Goal: Information Seeking & Learning: Find contact information

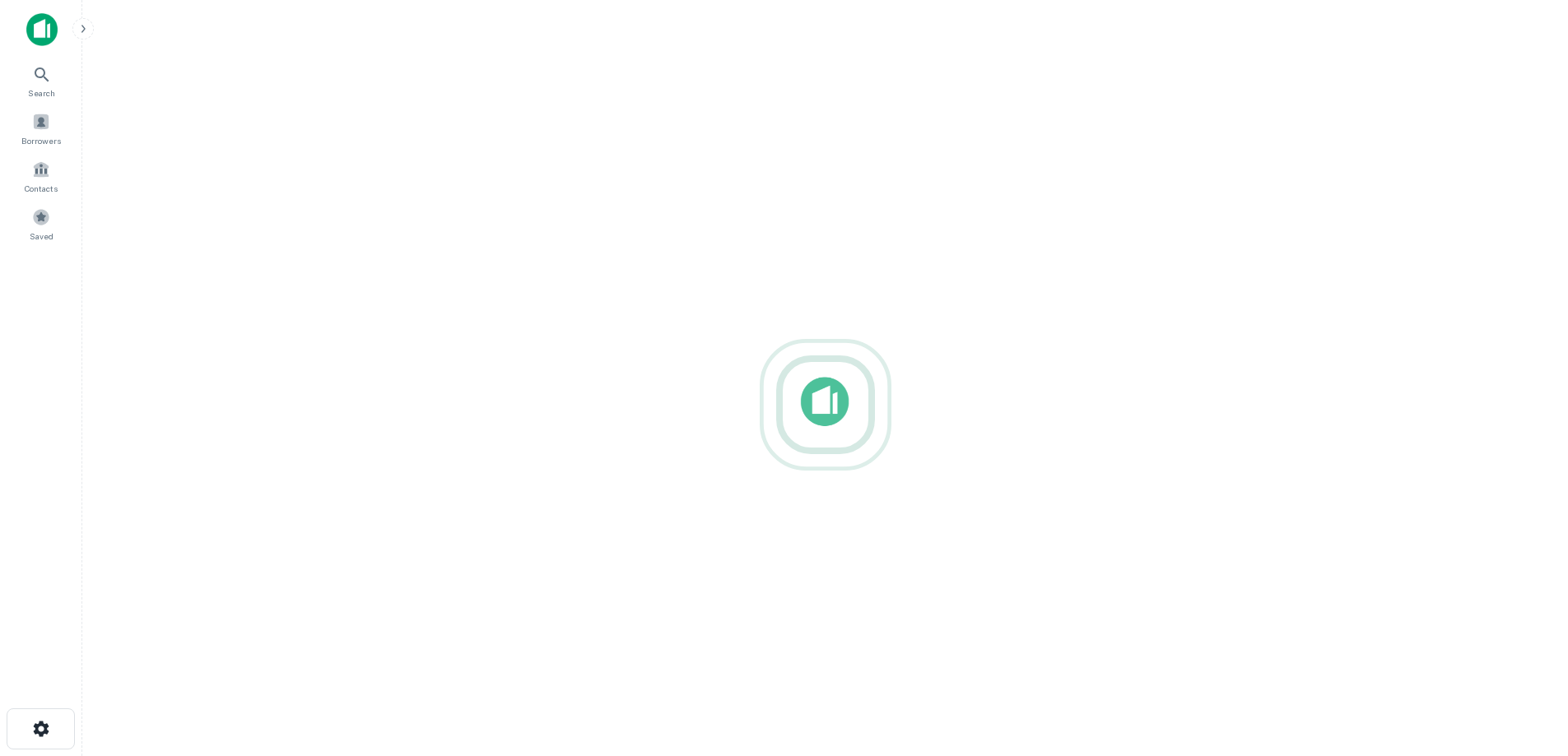
drag, startPoint x: 558, startPoint y: 221, endPoint x: 411, endPoint y: 198, distance: 148.8
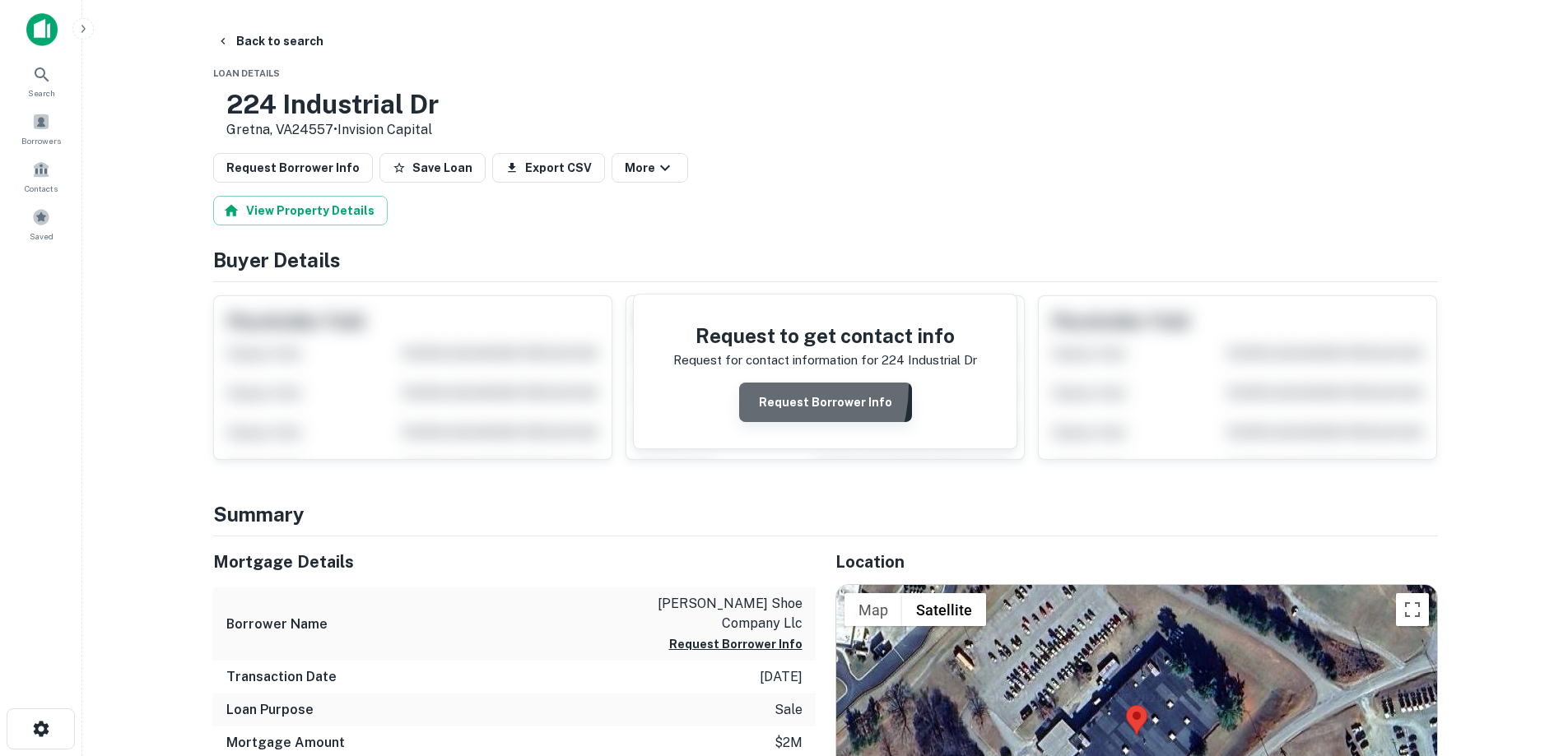
click at [761, 388] on button "Request Borrower Info" at bounding box center [825, 402] width 173 height 39
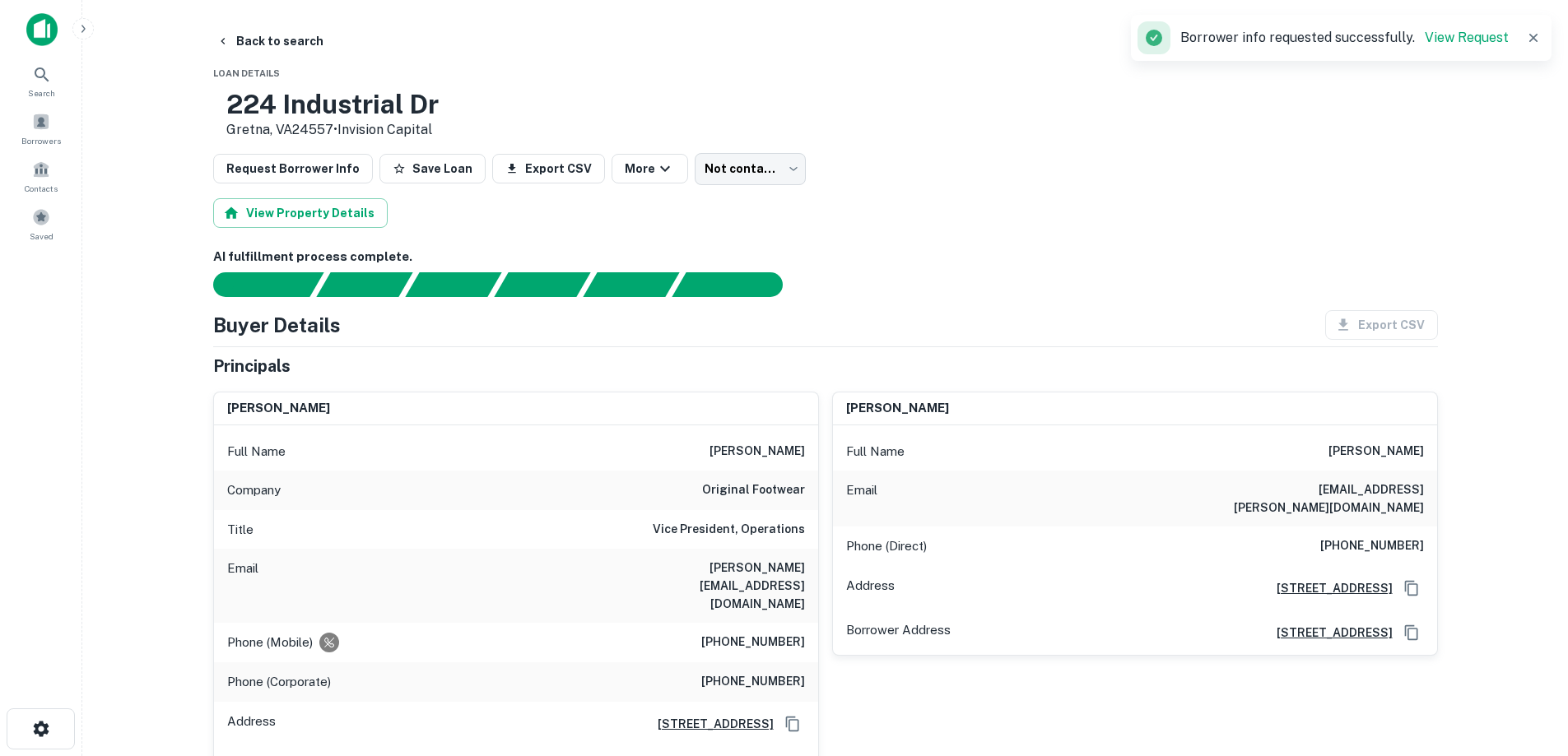
drag, startPoint x: 278, startPoint y: 97, endPoint x: 364, endPoint y: 127, distance: 91.1
click at [385, 137] on div "[STREET_ADDRESS][PERSON_NAME] • Invision Capital" at bounding box center [326, 115] width 226 height 51
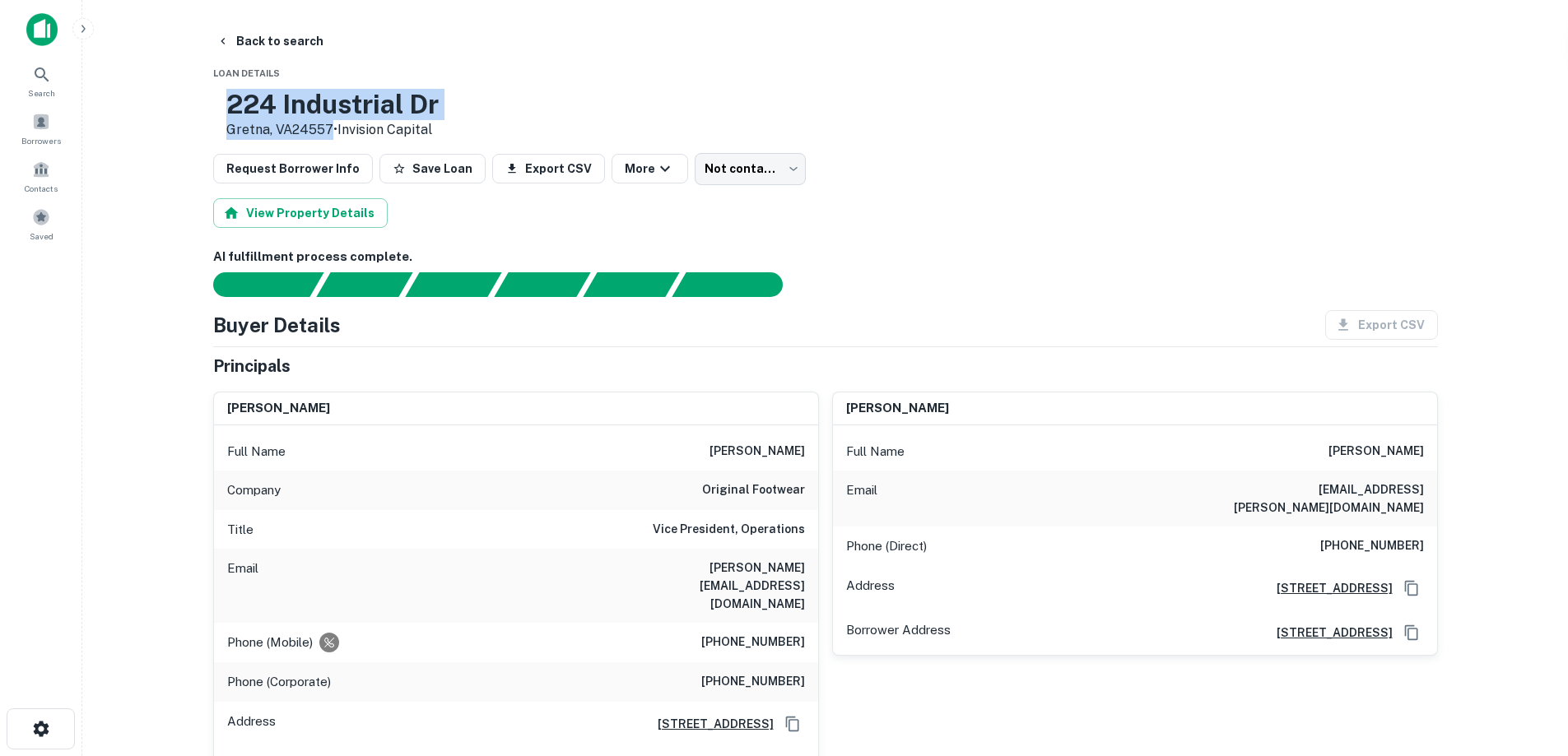
copy div "[STREET_ADDRESS][PERSON_NAME]"
drag, startPoint x: 746, startPoint y: 438, endPoint x: 772, endPoint y: 456, distance: 31.6
click at [778, 457] on div "Full Name [PERSON_NAME]" at bounding box center [516, 452] width 604 height 39
click at [772, 456] on h6 "[PERSON_NAME]" at bounding box center [757, 452] width 96 height 20
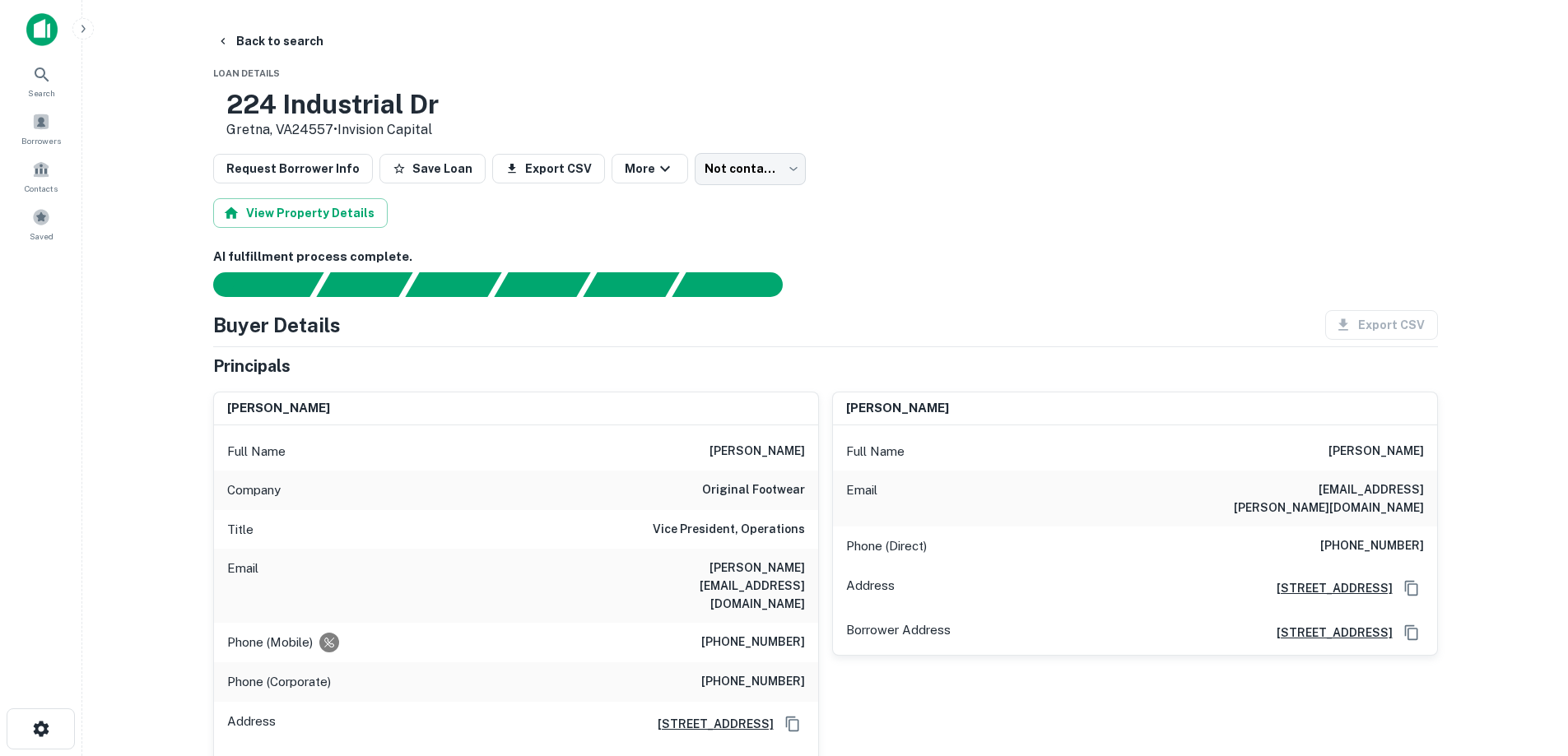
click at [776, 509] on div "Company original footwear" at bounding box center [516, 490] width 604 height 39
click at [775, 509] on div "Company original footwear" at bounding box center [516, 490] width 604 height 39
click at [775, 508] on div "Company original footwear" at bounding box center [516, 490] width 604 height 39
click at [785, 550] on div "Email [PERSON_NAME][EMAIL_ADDRESS][DOMAIN_NAME]" at bounding box center [516, 586] width 604 height 74
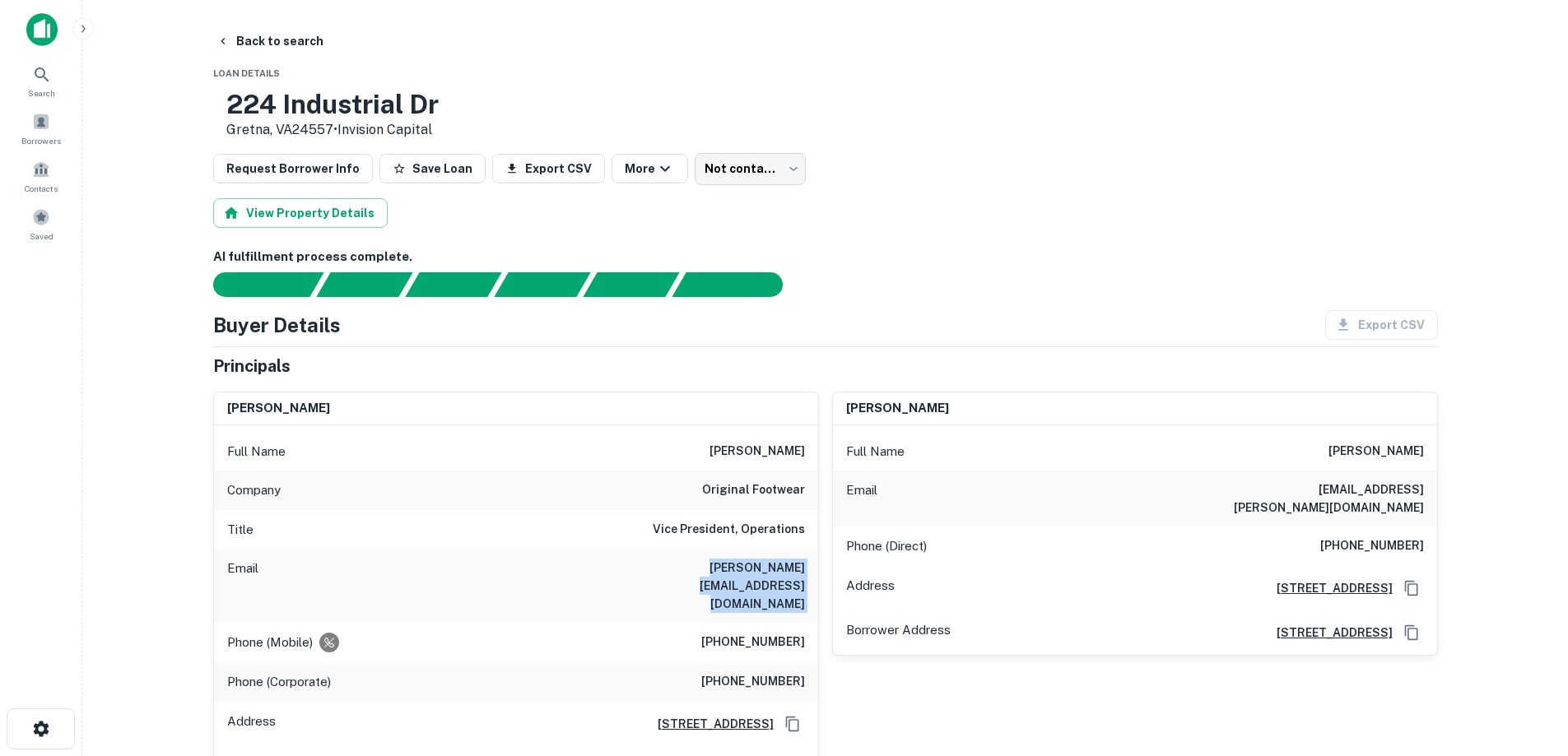
click at [785, 550] on div "Email [PERSON_NAME][EMAIL_ADDRESS][DOMAIN_NAME]" at bounding box center [516, 586] width 604 height 74
click at [799, 633] on h6 "[PHONE_NUMBER]" at bounding box center [753, 642] width 104 height 20
click at [1335, 478] on div "Email [EMAIL_ADDRESS][PERSON_NAME][DOMAIN_NAME]" at bounding box center [1135, 498] width 604 height 56
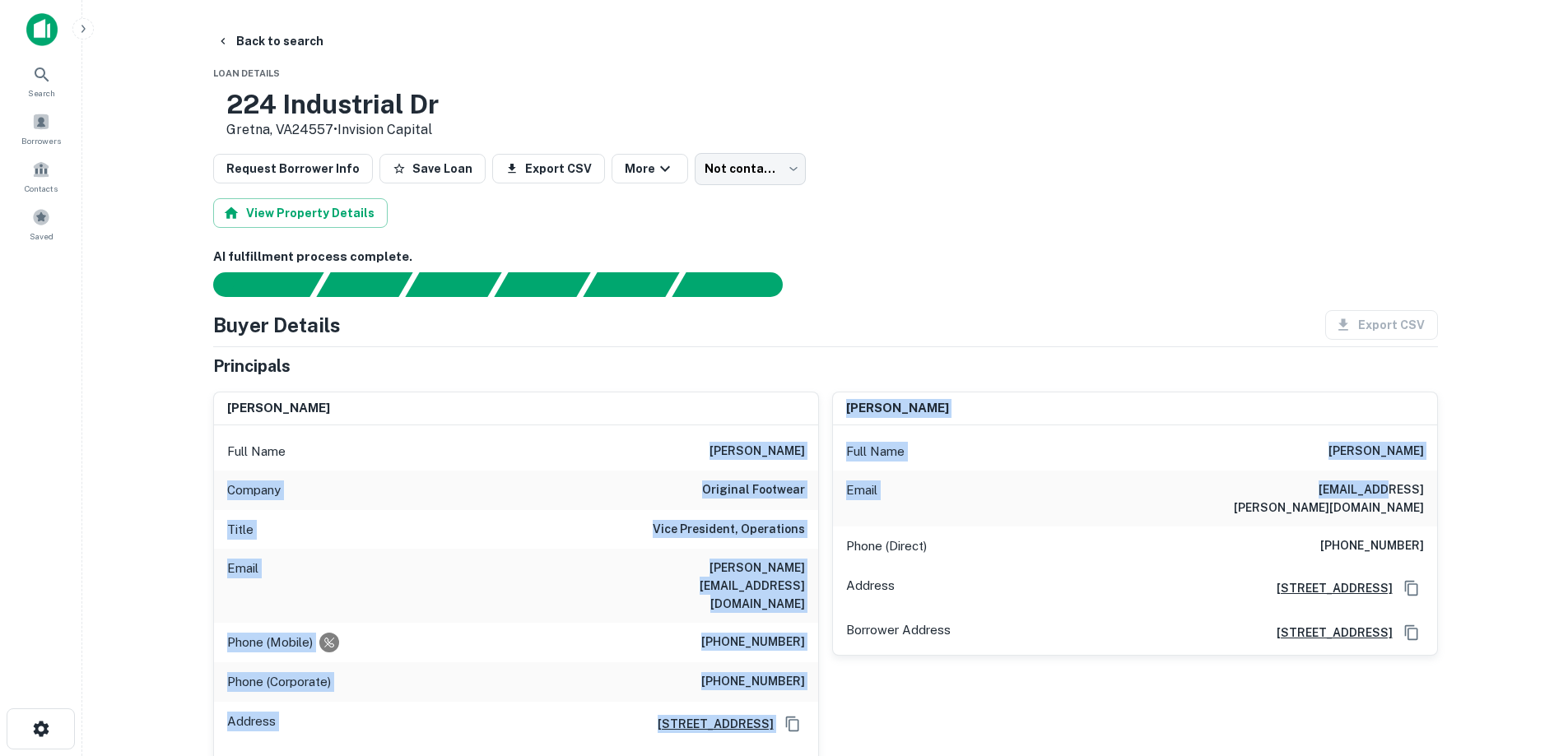
drag, startPoint x: 711, startPoint y: 445, endPoint x: 1342, endPoint y: 473, distance: 631.6
click at [1342, 473] on div "[PERSON_NAME] Full Name [PERSON_NAME] Company original footwear Title Vice Pres…" at bounding box center [819, 767] width 1238 height 777
click at [1379, 460] on h6 "[PERSON_NAME]" at bounding box center [1376, 452] width 96 height 20
click at [1434, 447] on div "Full Name [PERSON_NAME]" at bounding box center [1135, 452] width 604 height 39
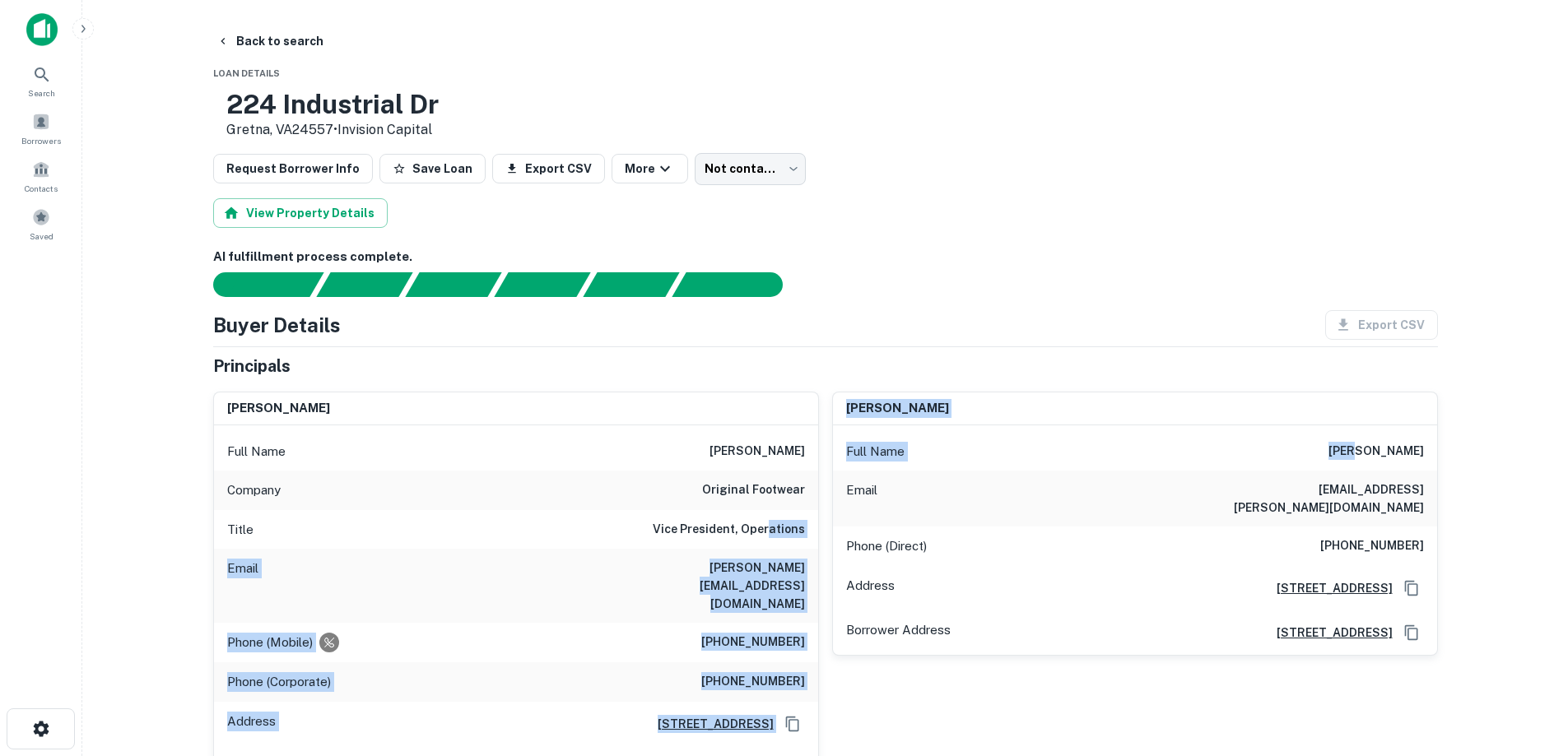
drag, startPoint x: 1321, startPoint y: 433, endPoint x: 775, endPoint y: 501, distance: 550.2
click at [772, 511] on div "[PERSON_NAME] Full Name [PERSON_NAME] Company original footwear Title Vice Pres…" at bounding box center [819, 767] width 1238 height 777
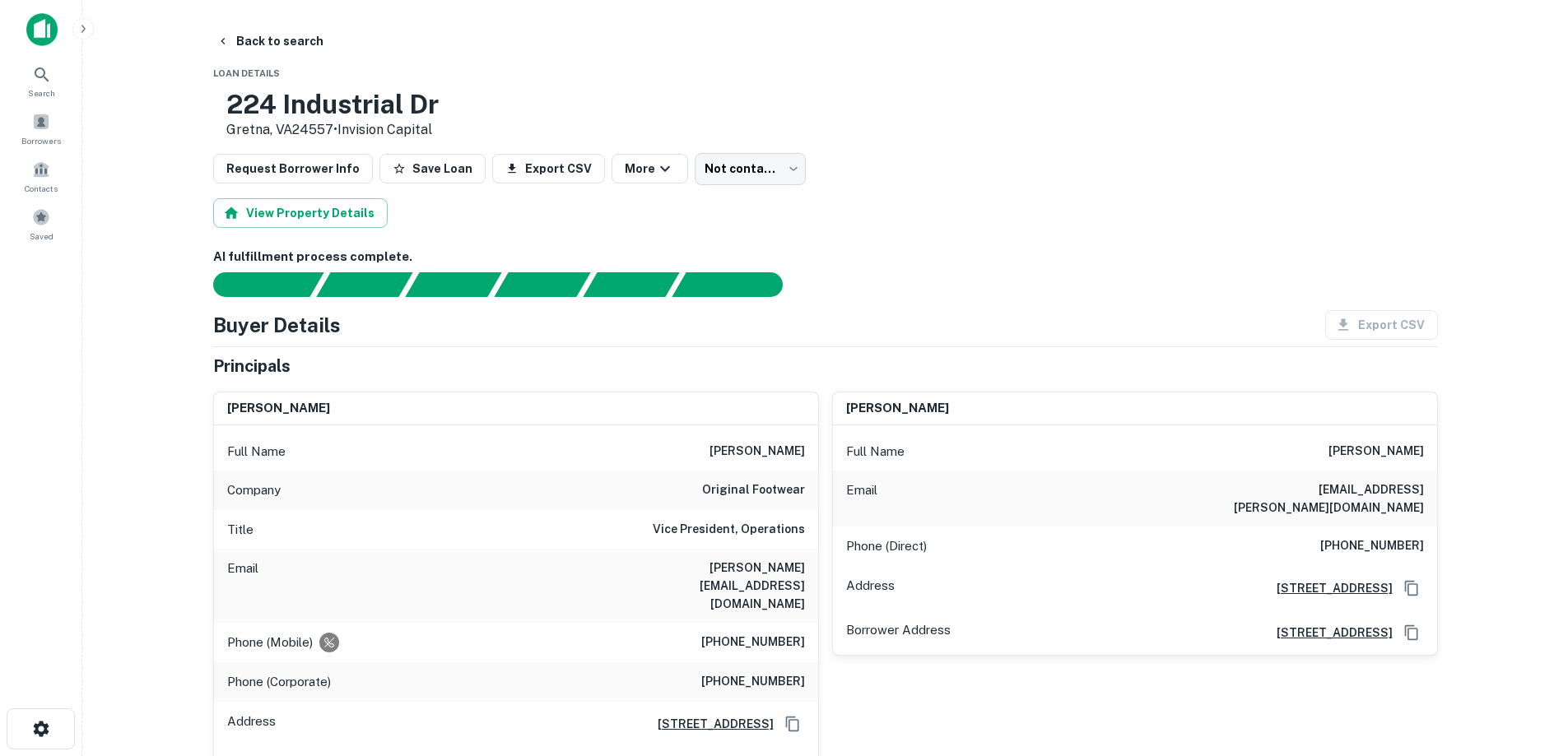
click at [778, 494] on h6 "original footwear" at bounding box center [754, 490] width 103 height 20
click at [778, 490] on h6 "original footwear" at bounding box center [754, 490] width 103 height 20
click at [778, 488] on h6 "original footwear" at bounding box center [754, 490] width 103 height 20
click at [777, 489] on h6 "original footwear" at bounding box center [754, 490] width 103 height 20
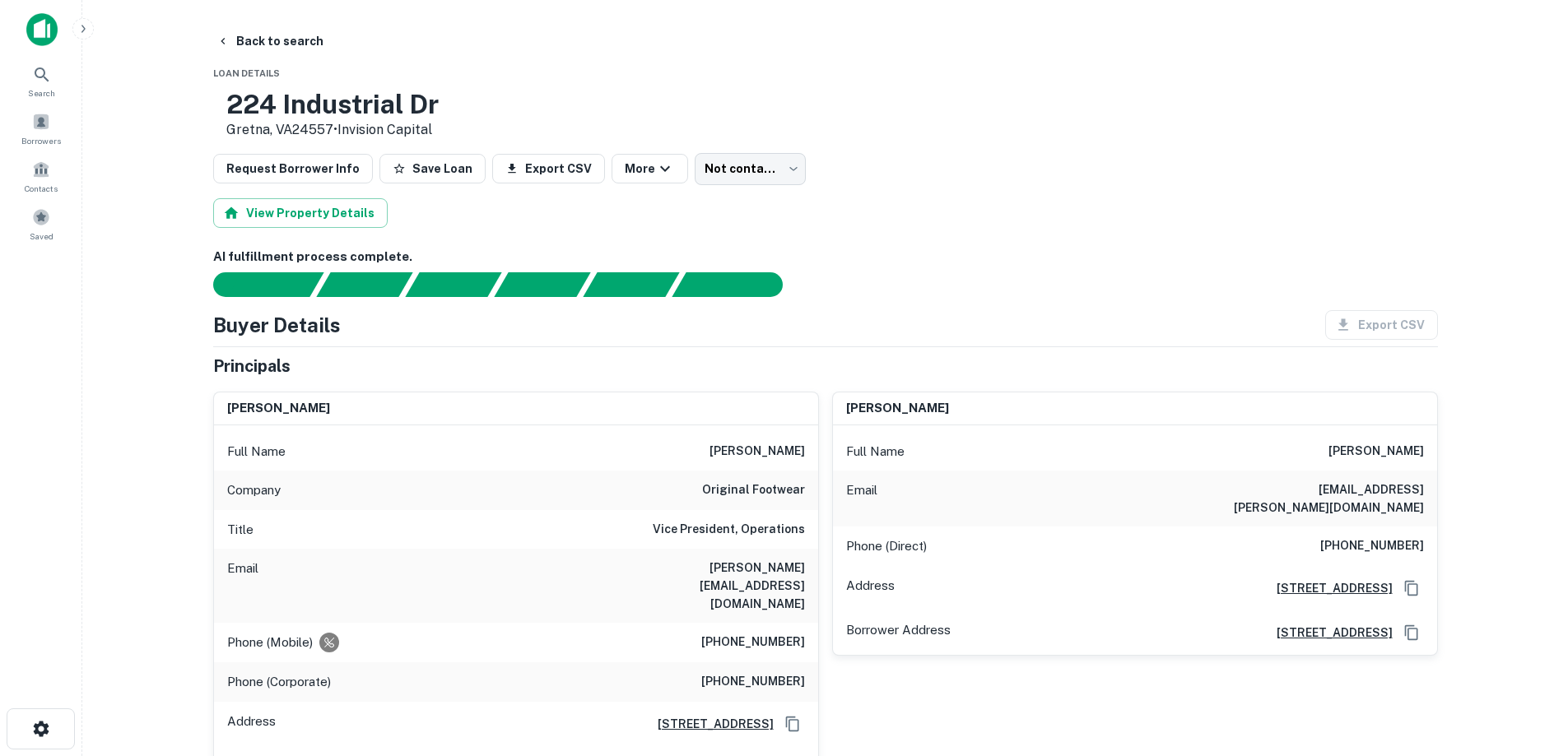
click at [781, 468] on div "Full Name [PERSON_NAME]" at bounding box center [516, 452] width 604 height 39
click at [781, 447] on h6 "[PERSON_NAME]" at bounding box center [757, 452] width 96 height 20
click at [781, 446] on h6 "[PERSON_NAME]" at bounding box center [757, 452] width 96 height 20
click at [325, 438] on div "Full Name [PERSON_NAME]" at bounding box center [516, 452] width 604 height 39
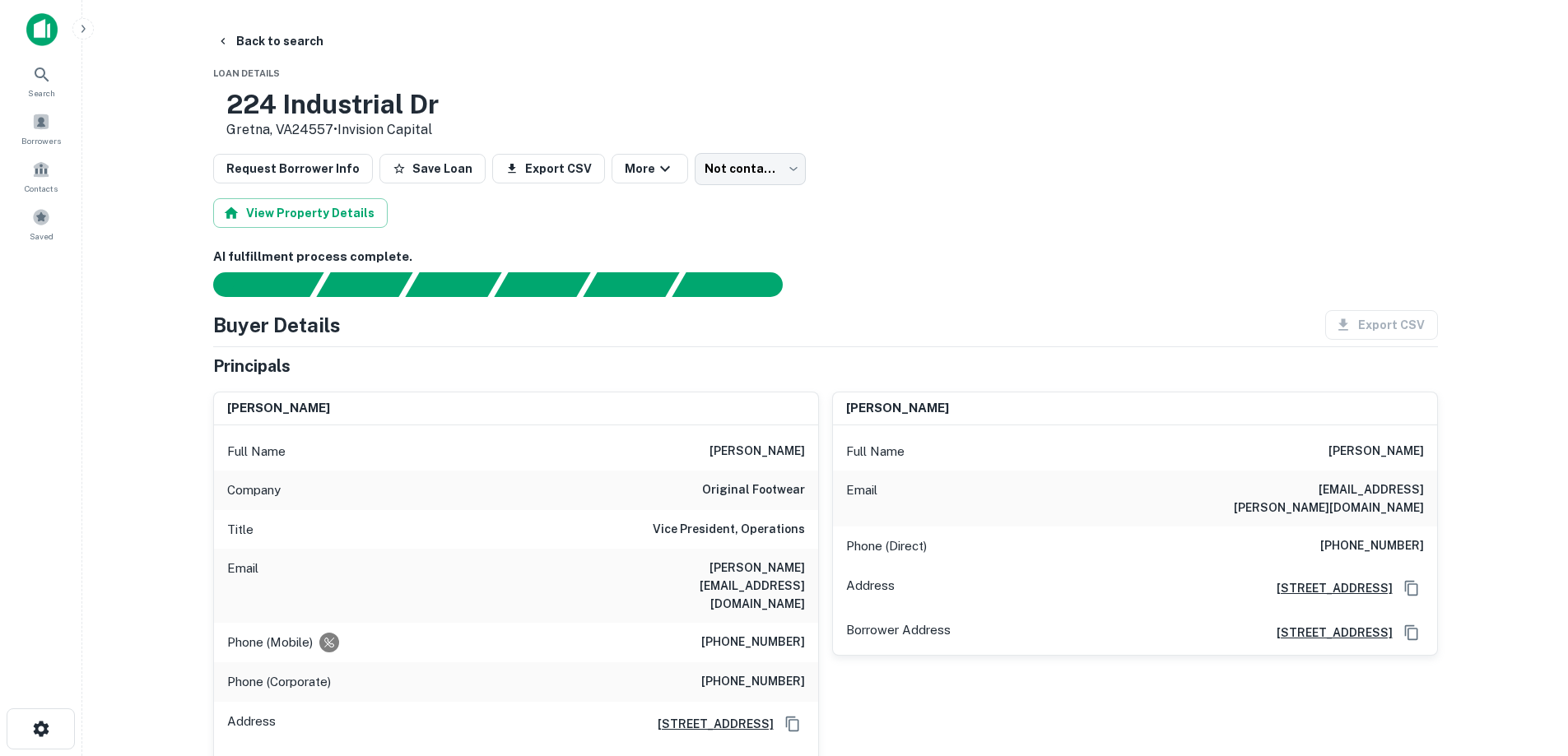
click at [302, 447] on div "Full Name [PERSON_NAME]" at bounding box center [516, 452] width 604 height 39
drag, startPoint x: 202, startPoint y: 363, endPoint x: 312, endPoint y: 369, distance: 110.2
click at [285, 26] on main "Back to search Loan Details [STREET_ADDRESS][PERSON_NAME] • Invision Capital Re…" at bounding box center [825, 378] width 1486 height 756
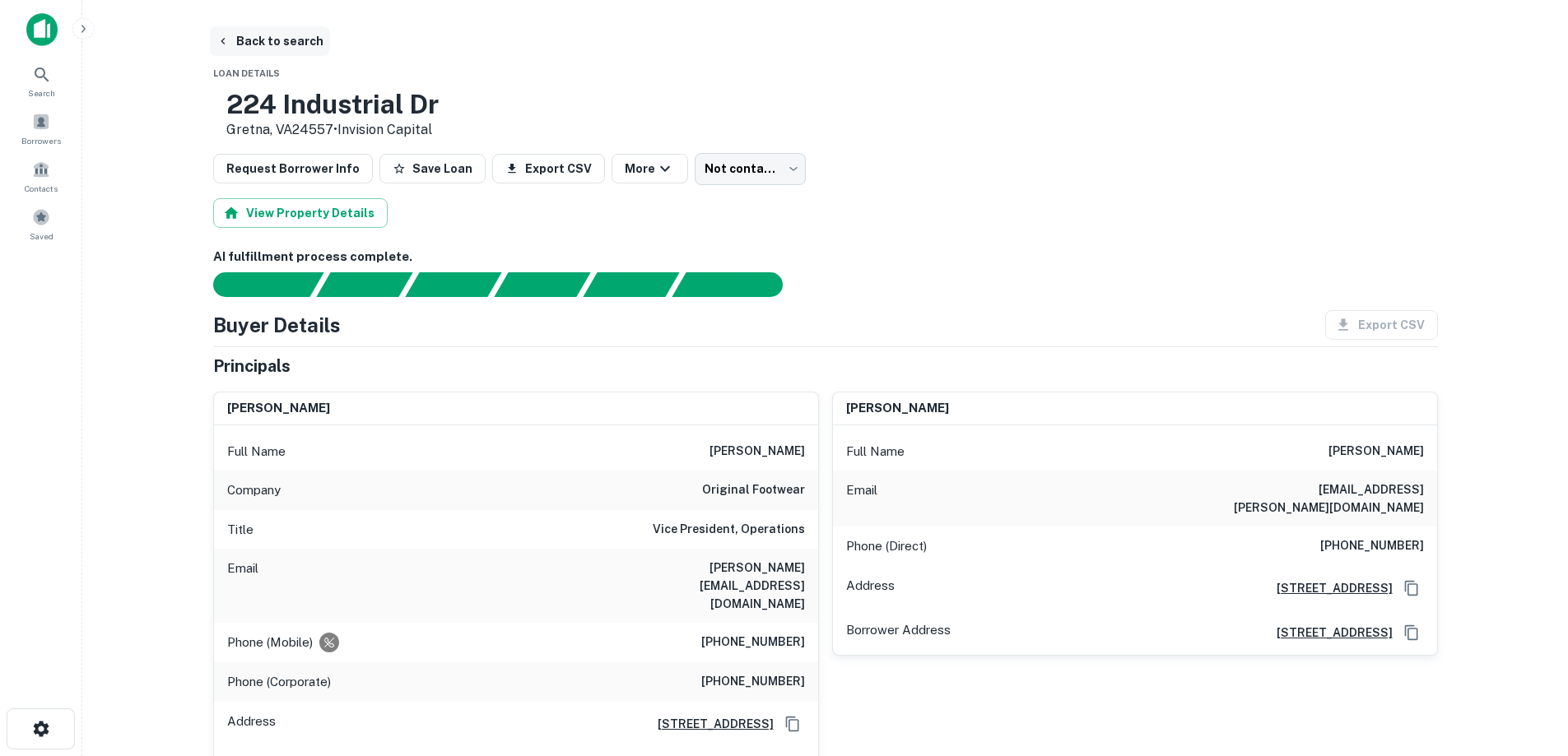
click at [287, 43] on button "Back to search" at bounding box center [269, 41] width 120 height 30
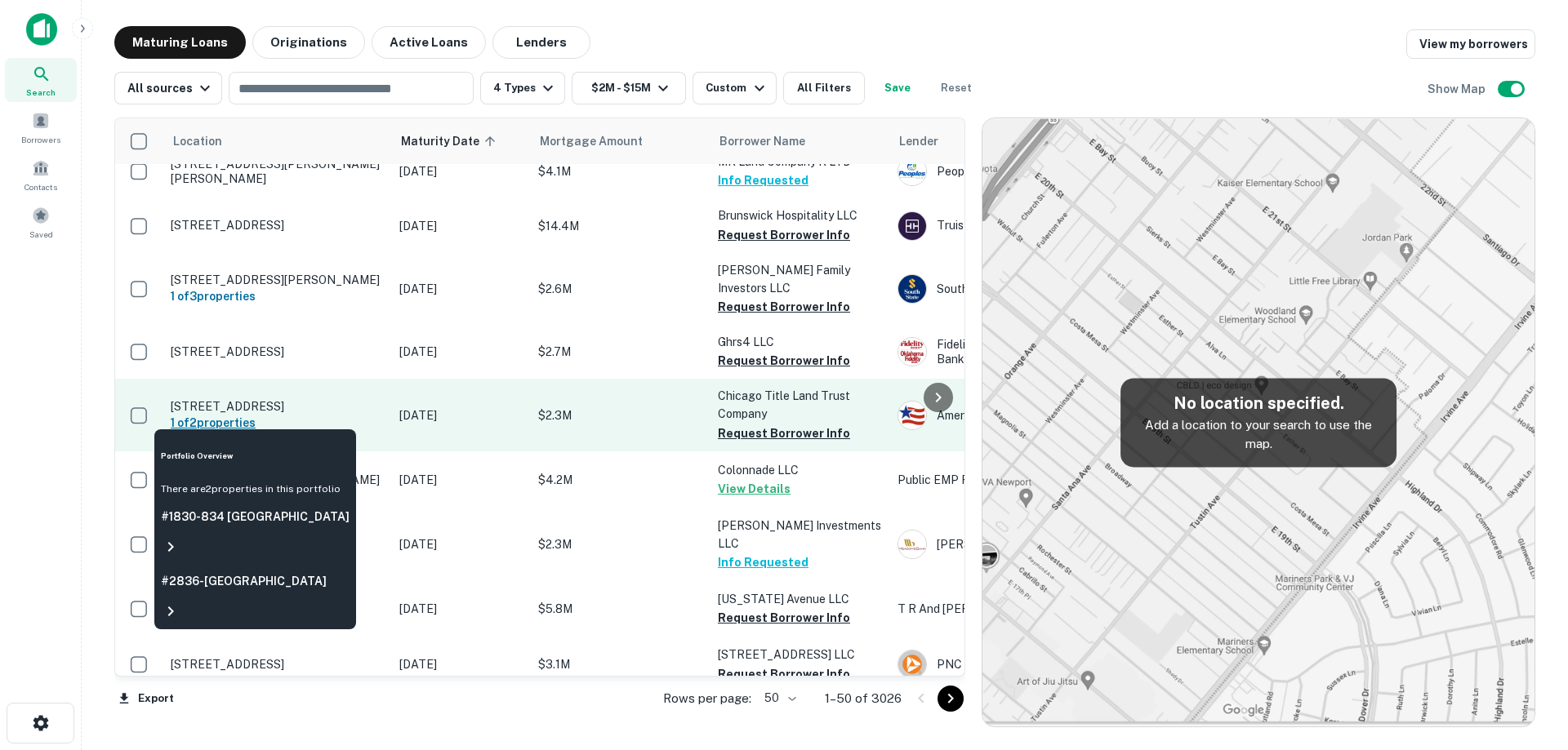
scroll to position [1632, 0]
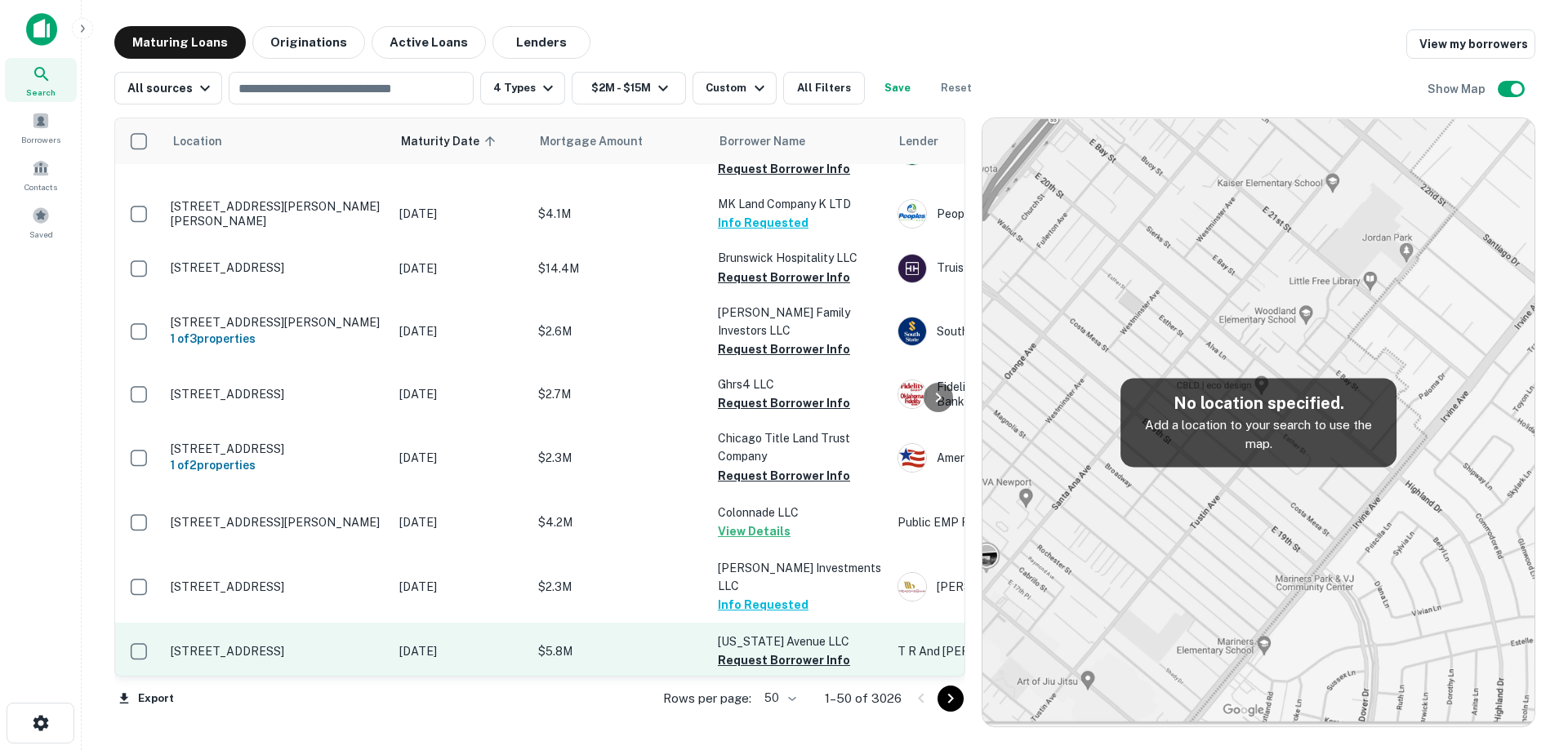
click at [391, 623] on td "[STREET_ADDRESS]" at bounding box center [276, 651] width 228 height 57
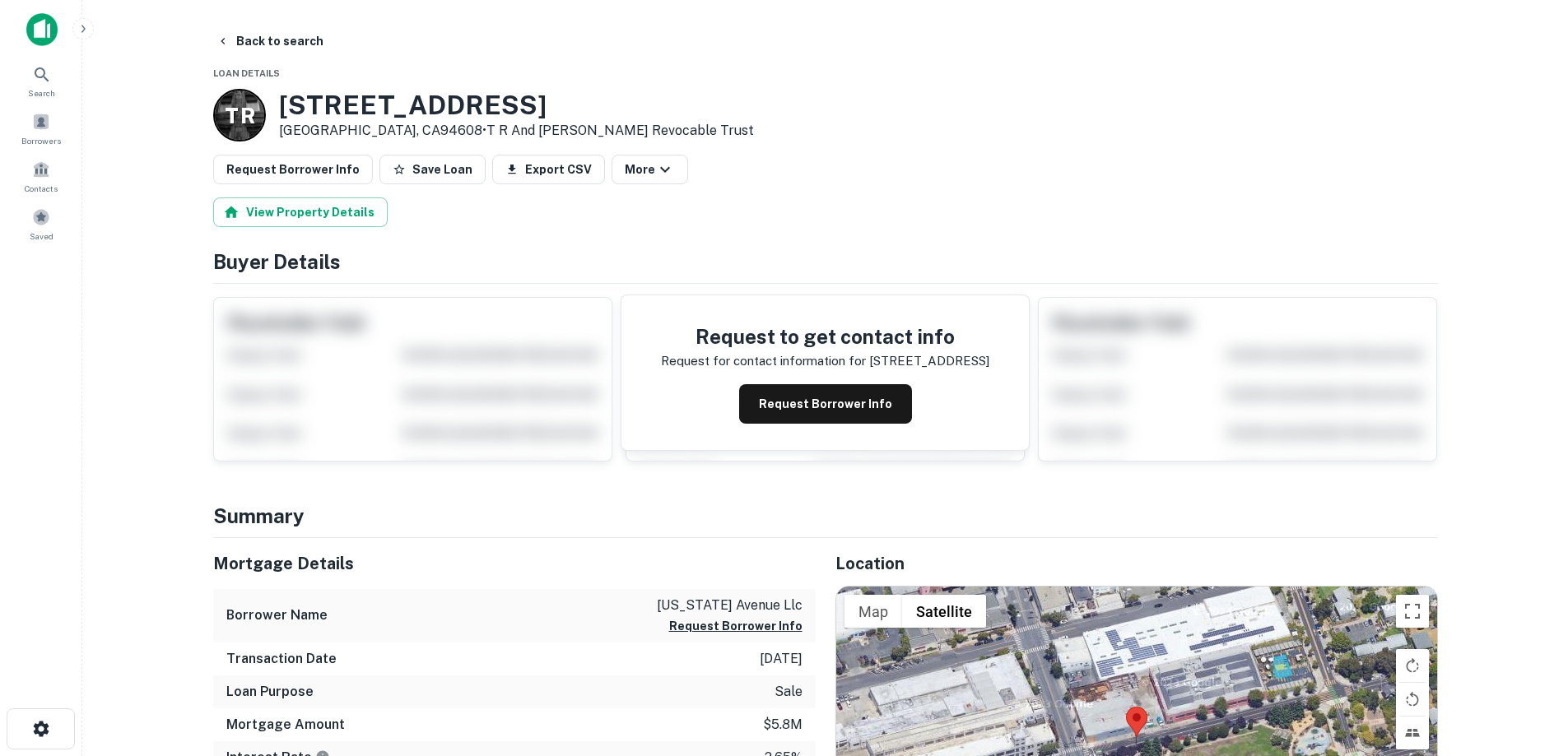
drag, startPoint x: 324, startPoint y: 105, endPoint x: 414, endPoint y: 125, distance: 92.2
click at [414, 125] on div "[STREET_ADDRESS] • T R And [PERSON_NAME] Revocable Trust" at bounding box center [516, 115] width 475 height 51
drag, startPoint x: 281, startPoint y: 104, endPoint x: 406, endPoint y: 127, distance: 127.1
click at [406, 127] on div "[STREET_ADDRESS] • T R And [PERSON_NAME] Revocable Trust" at bounding box center [516, 115] width 475 height 51
copy div "[STREET_ADDRESS]"
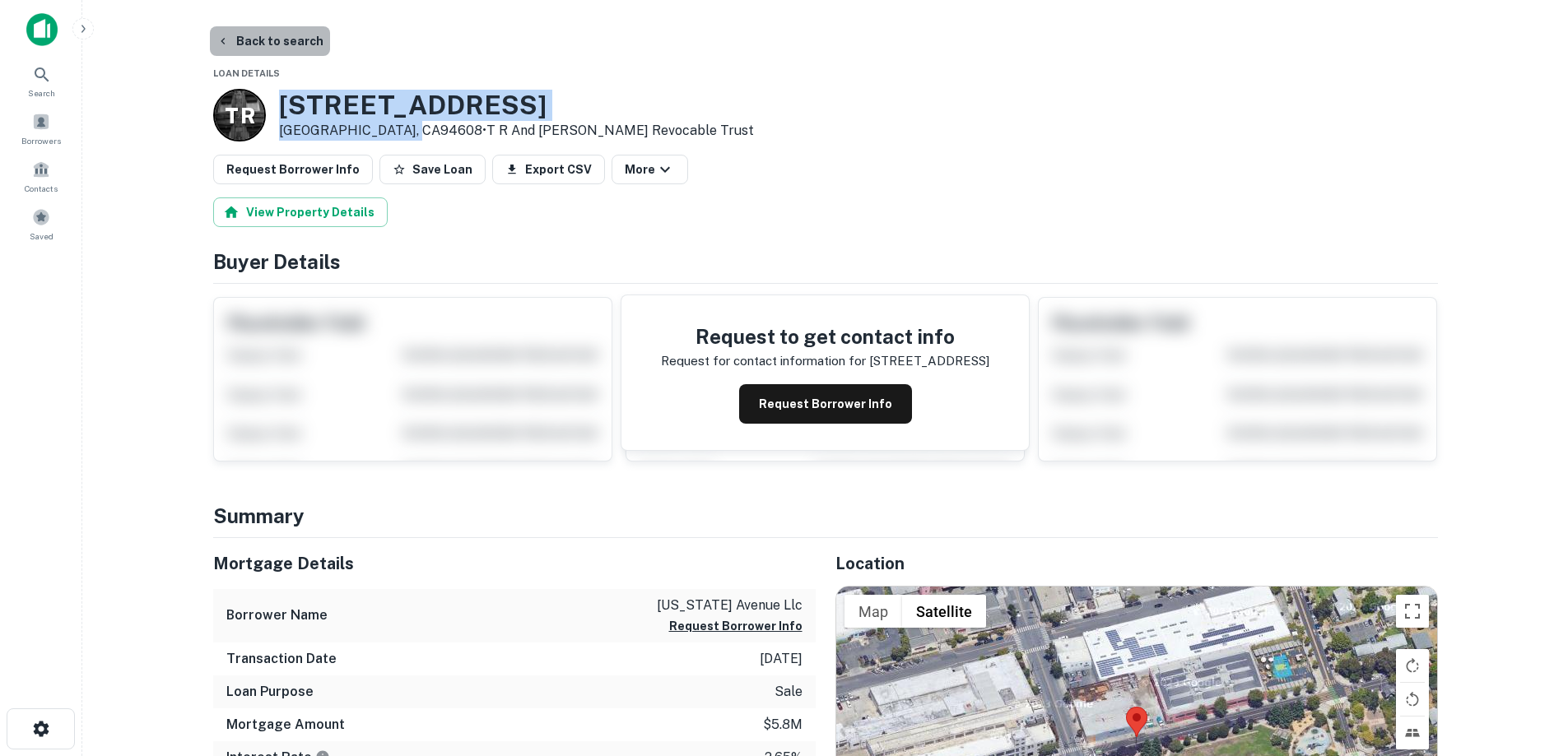
click at [317, 44] on button "Back to search" at bounding box center [269, 41] width 120 height 30
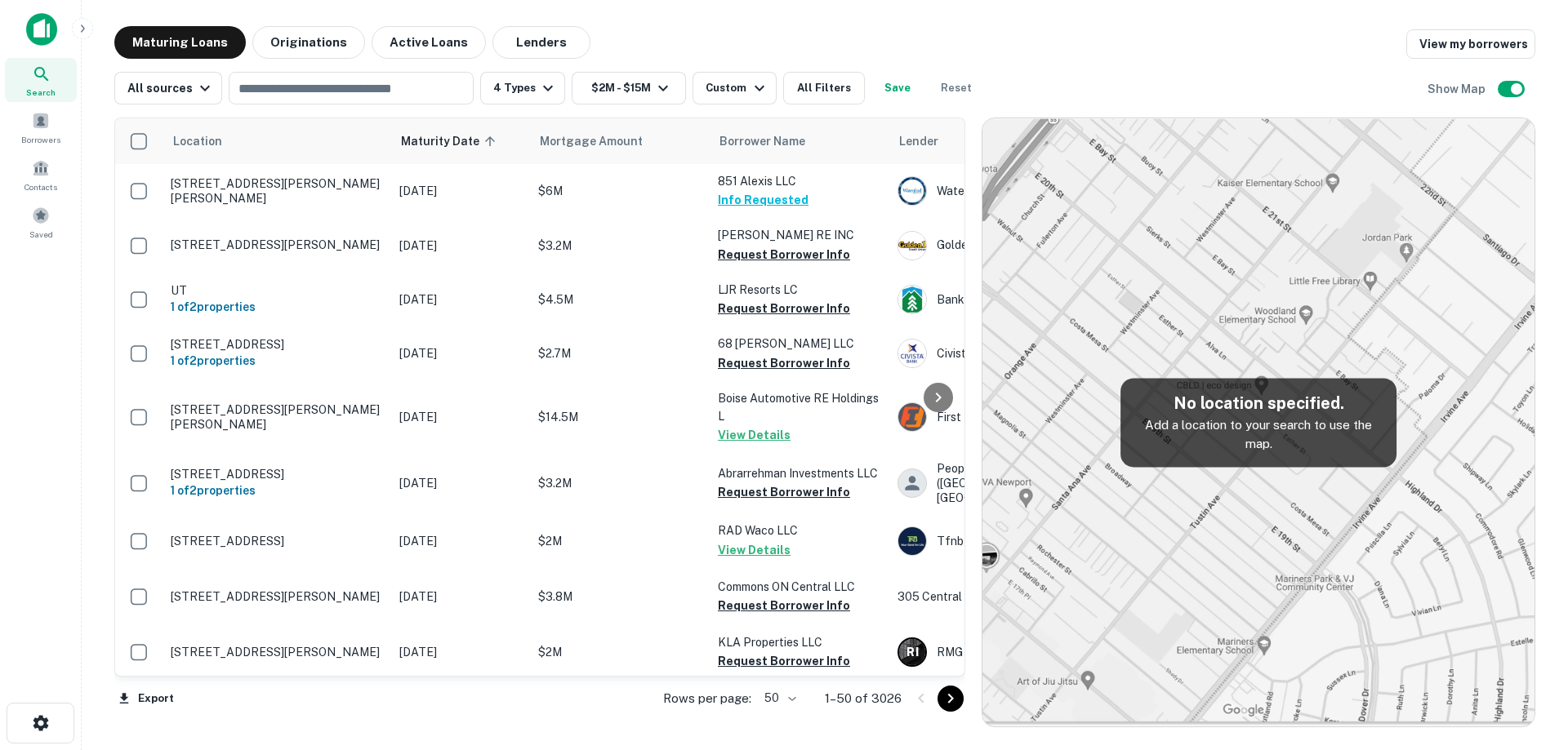
scroll to position [1632, 0]
